Goal: Information Seeking & Learning: Learn about a topic

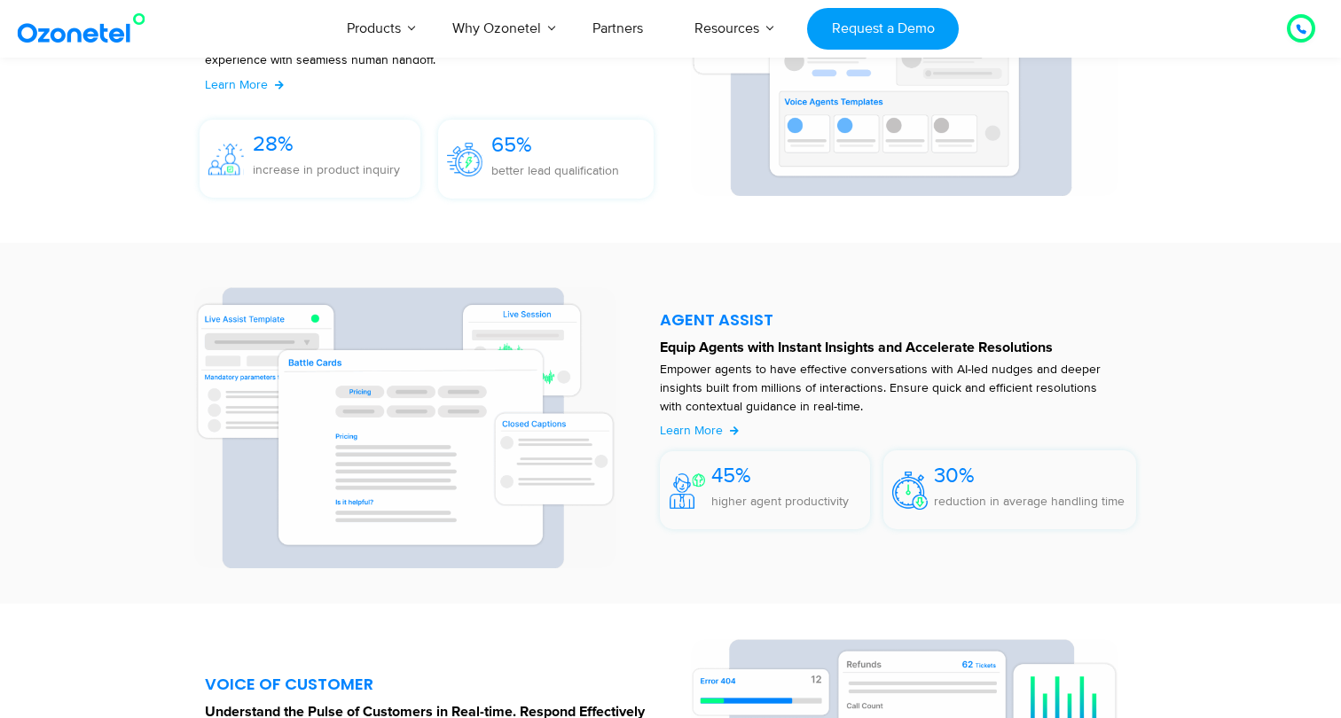
click at [456, 378] on img at bounding box center [404, 427] width 421 height 281
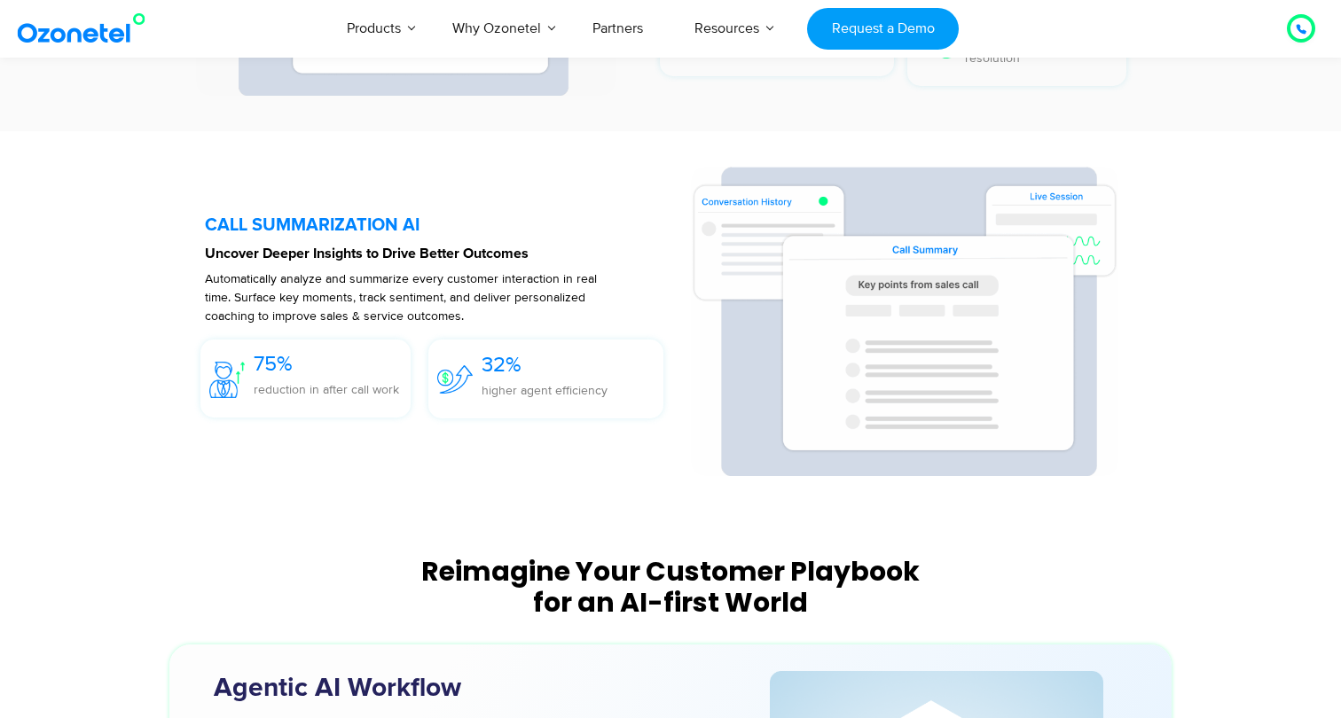
scroll to position [4053, 0]
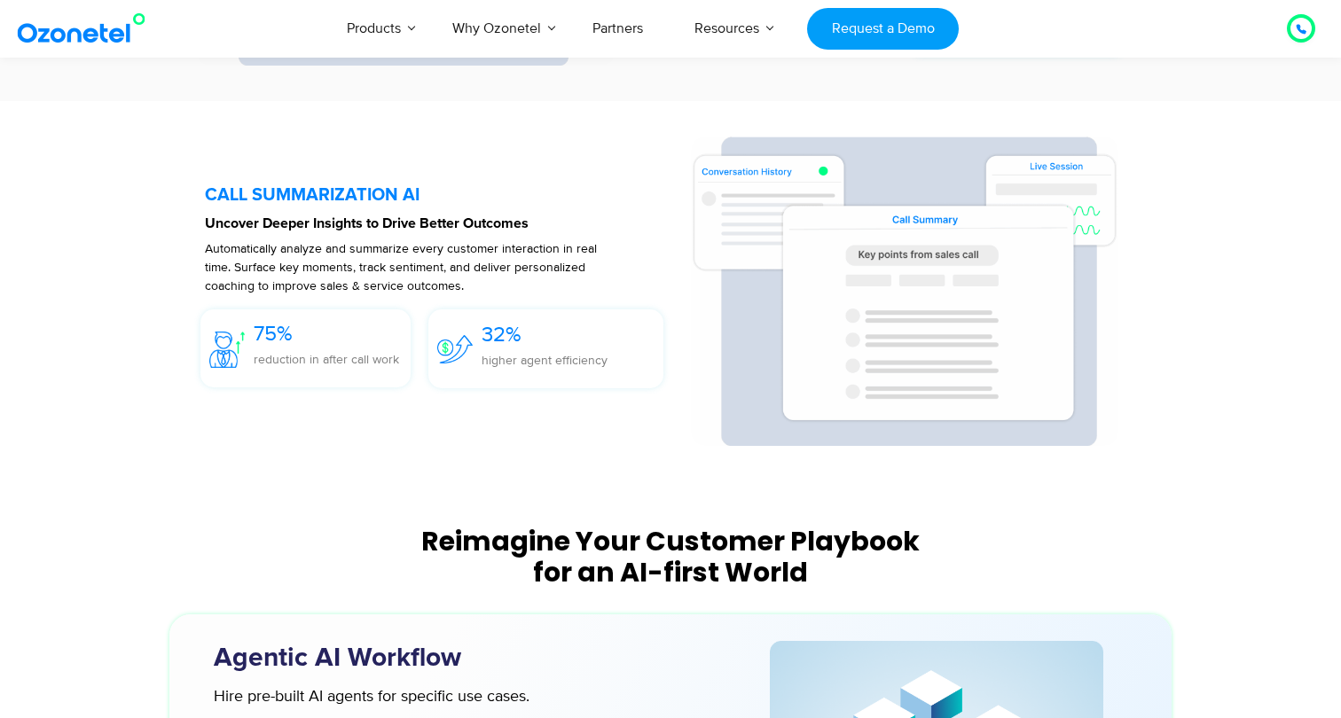
click at [480, 356] on div "32% higher agent efficiency" at bounding box center [549, 352] width 225 height 69
click at [512, 355] on span "higher agent efficiency" at bounding box center [545, 360] width 126 height 15
click at [518, 442] on div at bounding box center [438, 292] width 467 height 310
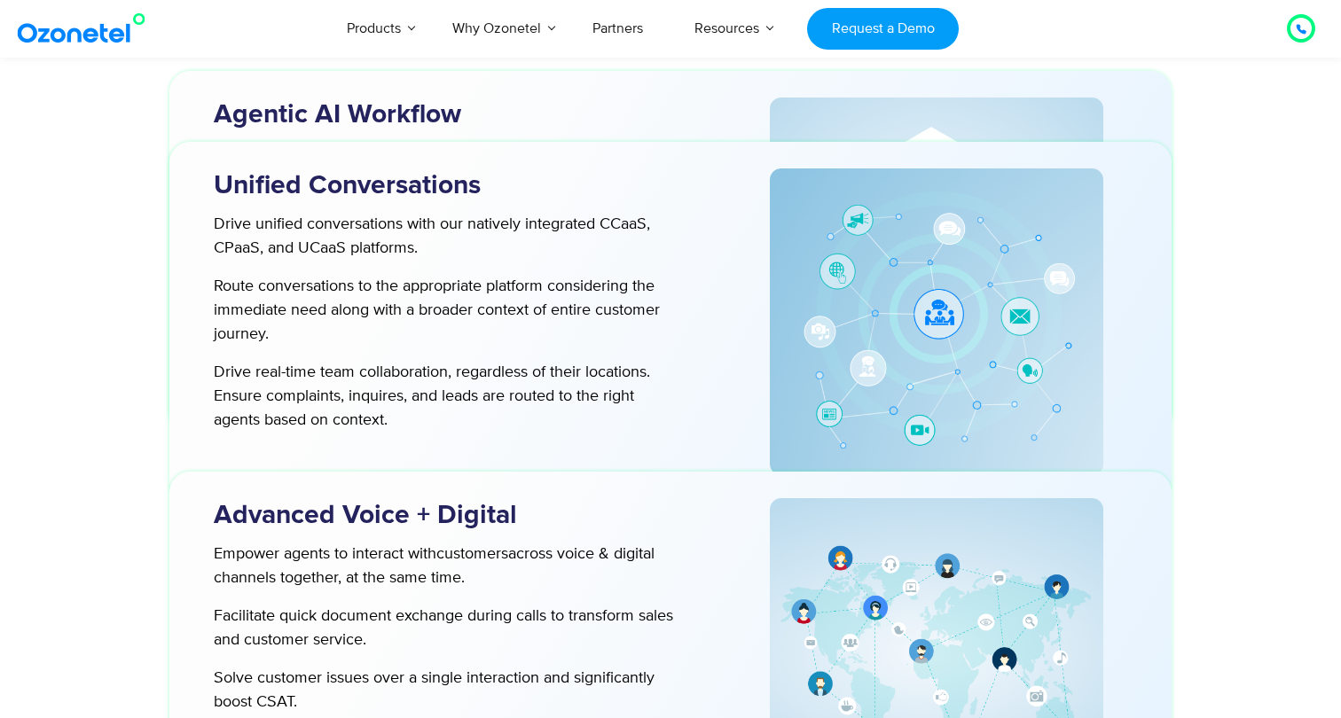
scroll to position [4973, 0]
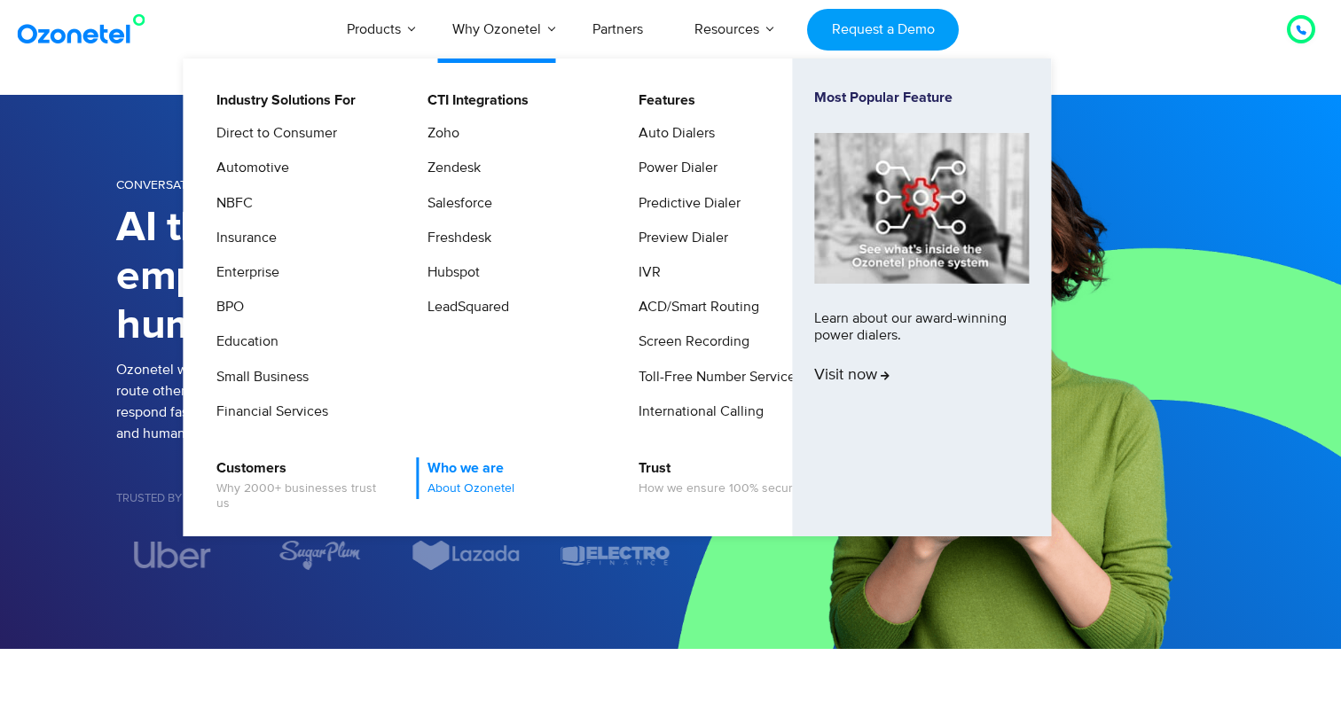
click at [470, 464] on link "Who we are About Ozonetel" at bounding box center [466, 479] width 101 height 42
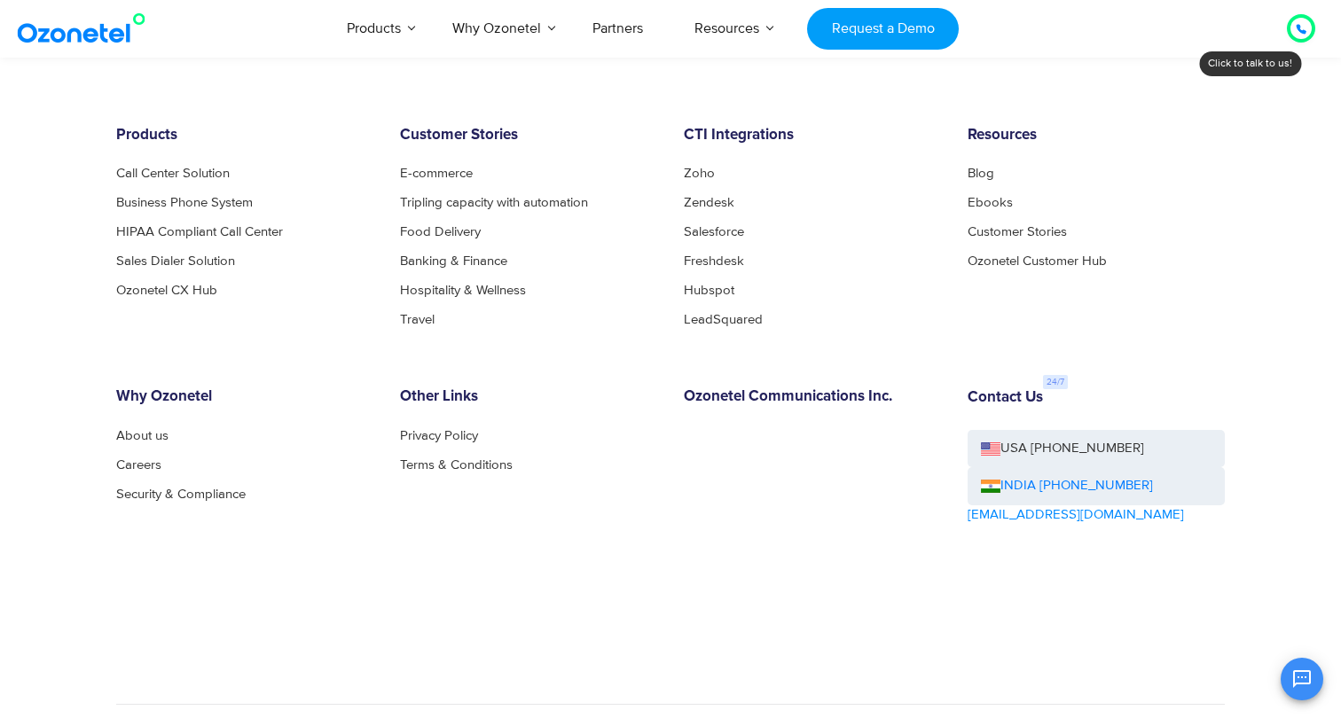
scroll to position [1871, 0]
